Goal: Information Seeking & Learning: Check status

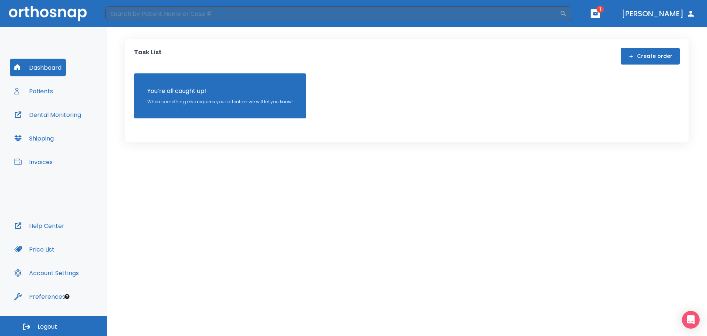
click at [46, 94] on button "Patients" at bounding box center [34, 91] width 48 height 18
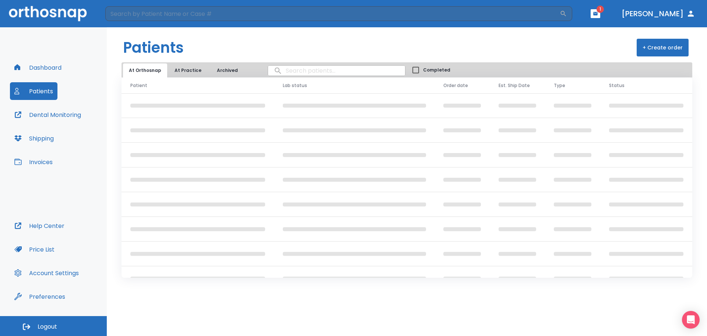
click at [299, 70] on input "search" at bounding box center [336, 70] width 137 height 14
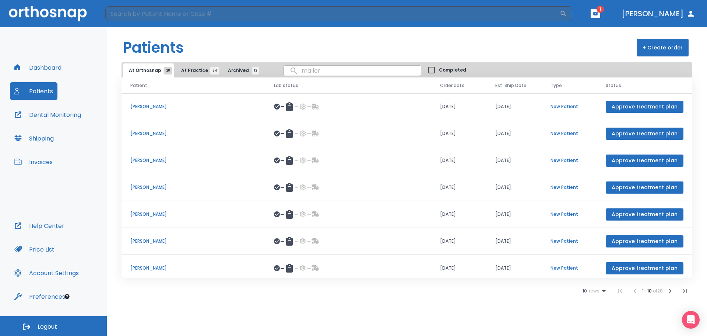
type input "[PERSON_NAME]"
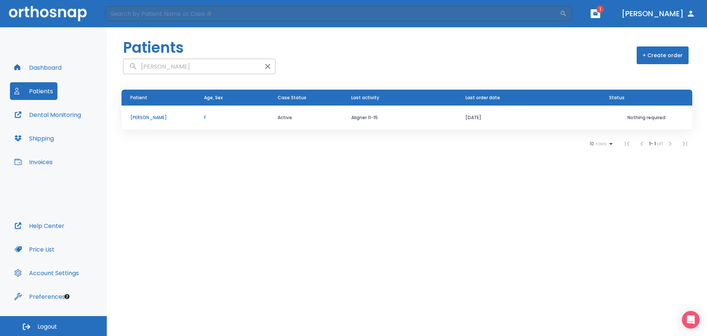
click at [158, 117] on p "[PERSON_NAME]" at bounding box center [158, 117] width 56 height 7
